Goal: Information Seeking & Learning: Understand process/instructions

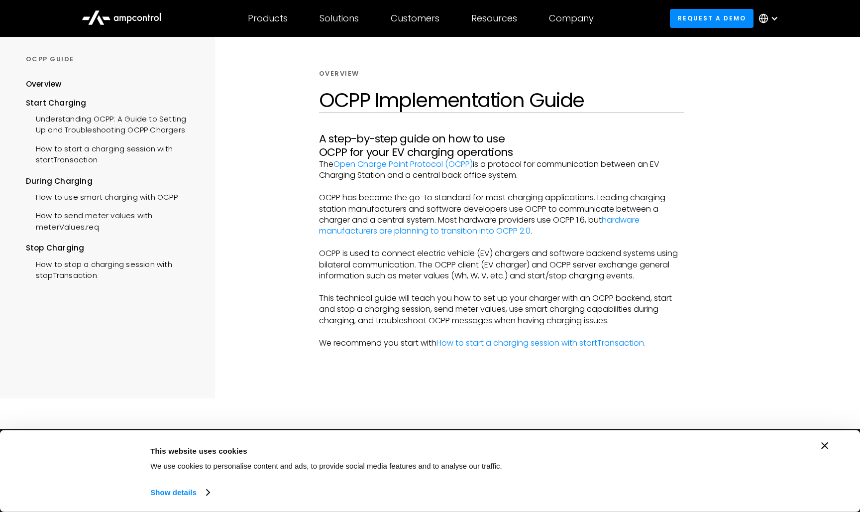
scroll to position [16, 0]
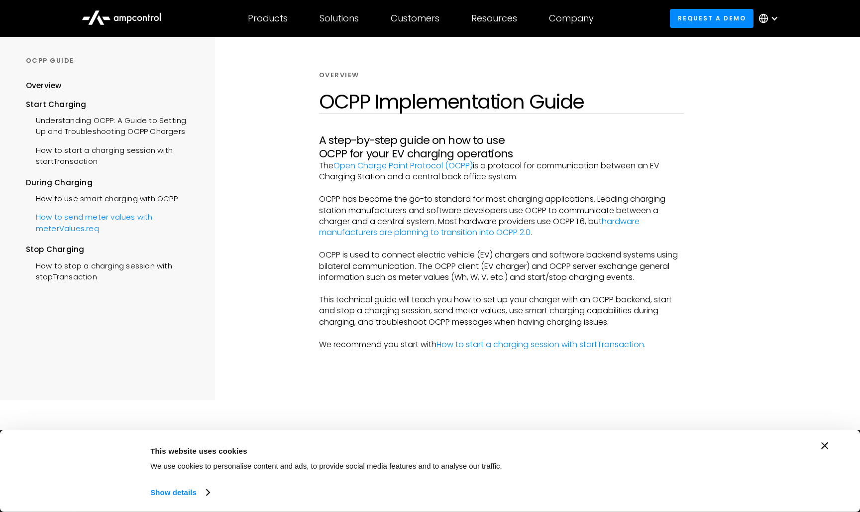
click at [146, 220] on div "How to send meter values with meterValues.req" at bounding box center [112, 222] width 172 height 30
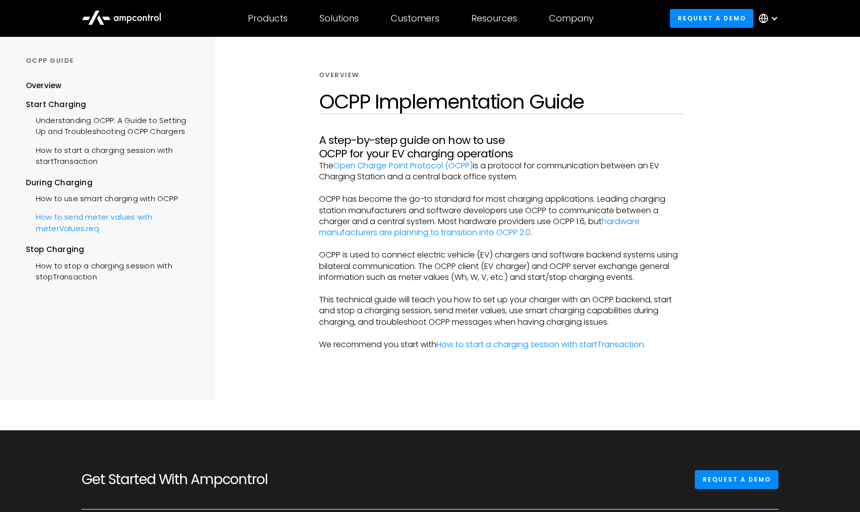
click at [131, 212] on div "How to send meter values with meterValues.req" at bounding box center [112, 222] width 172 height 30
click at [116, 150] on div "How to start a charging session with startTransaction" at bounding box center [112, 155] width 172 height 30
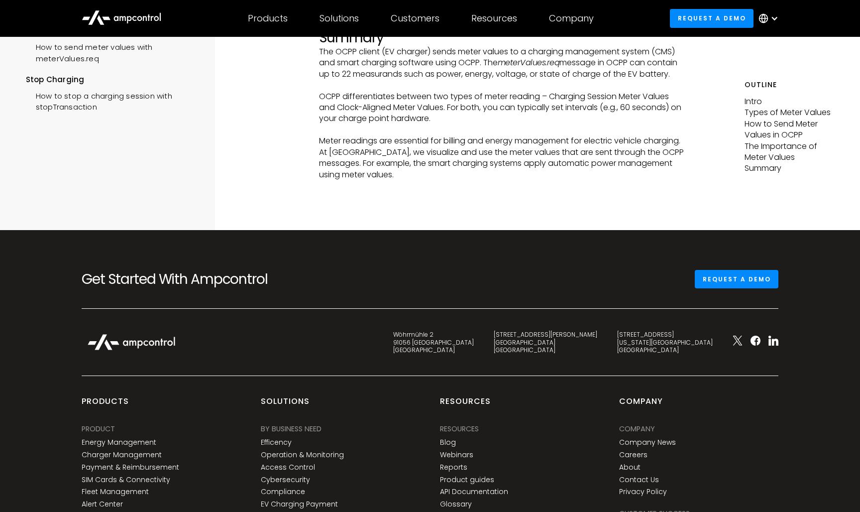
scroll to position [2866, 0]
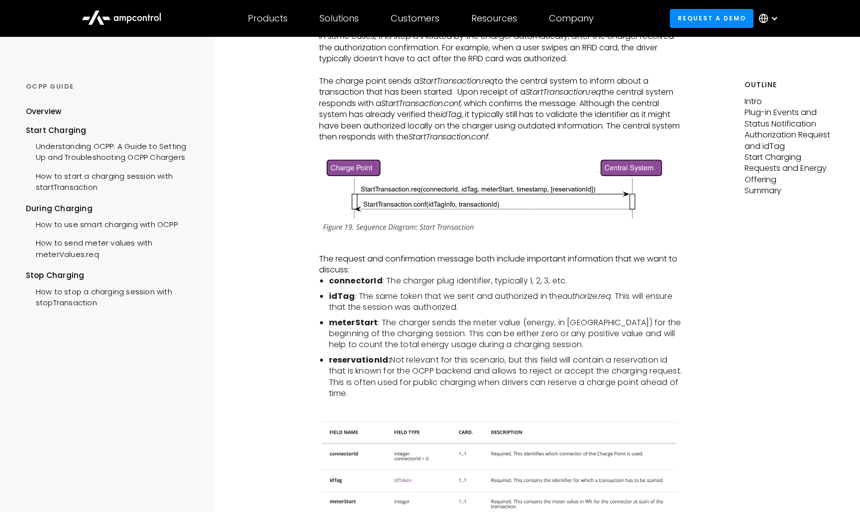
scroll to position [1682, 0]
